Goal: Check status

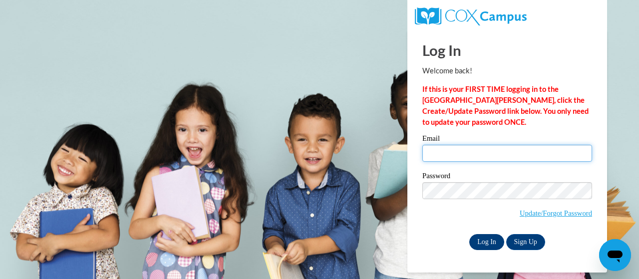
type input "[PERSON_NAME][EMAIL_ADDRESS][PERSON_NAME][DOMAIN_NAME]"
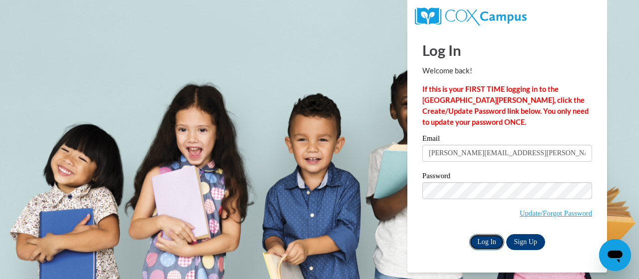
click at [490, 244] on input "Log In" at bounding box center [486, 242] width 35 height 16
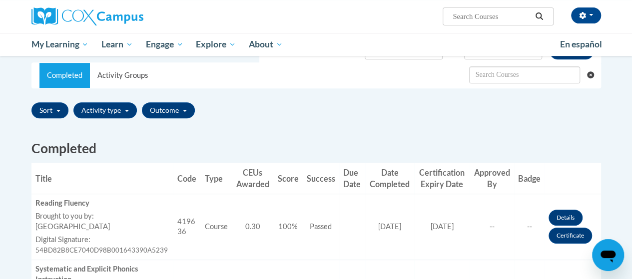
scroll to position [193, 0]
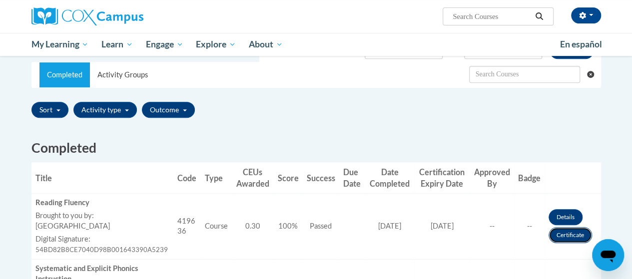
click at [566, 236] on link "Certificate" at bounding box center [569, 235] width 43 height 16
